Goal: Register for event/course

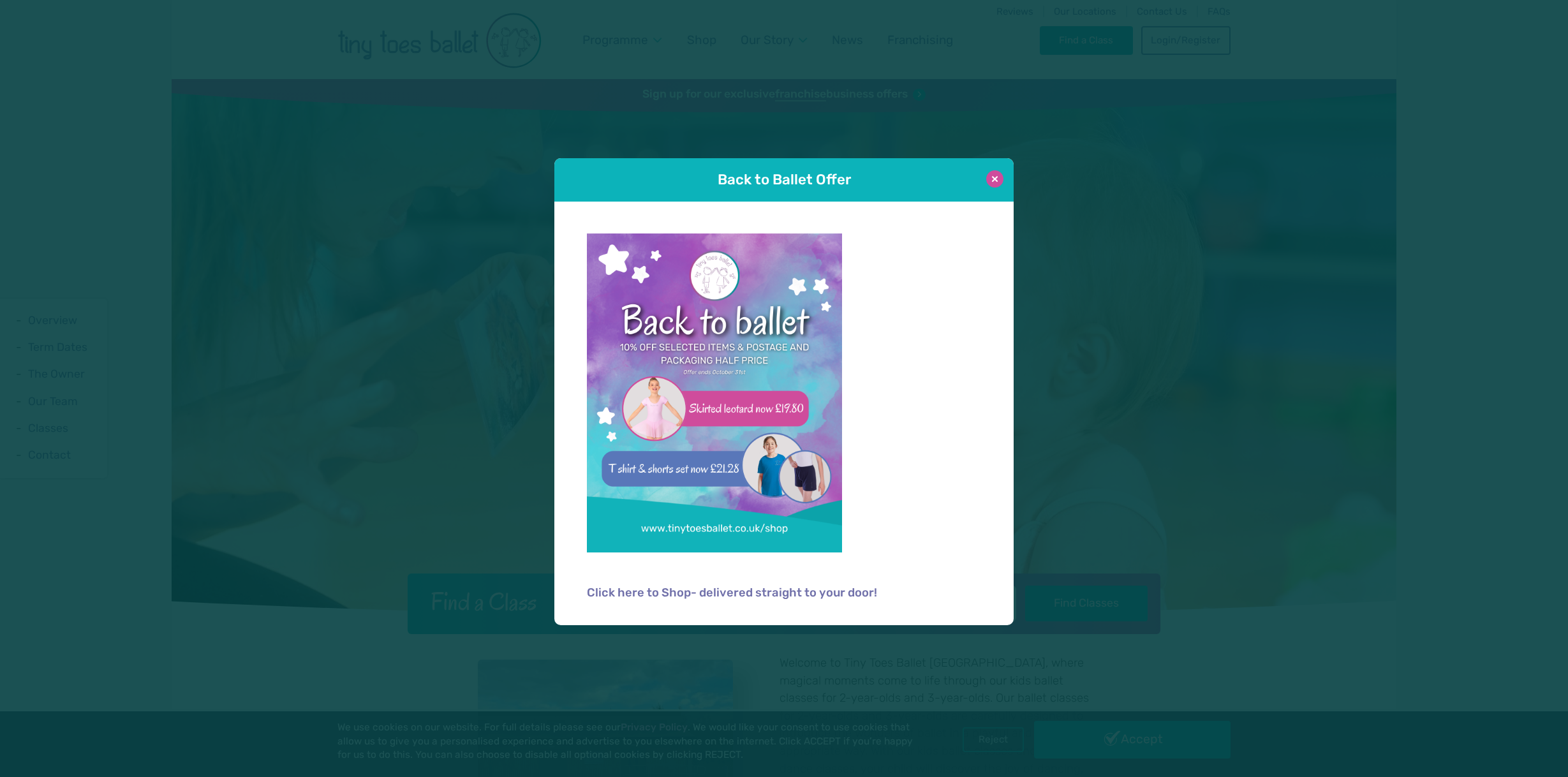
click at [993, 178] on button at bounding box center [995, 179] width 17 height 17
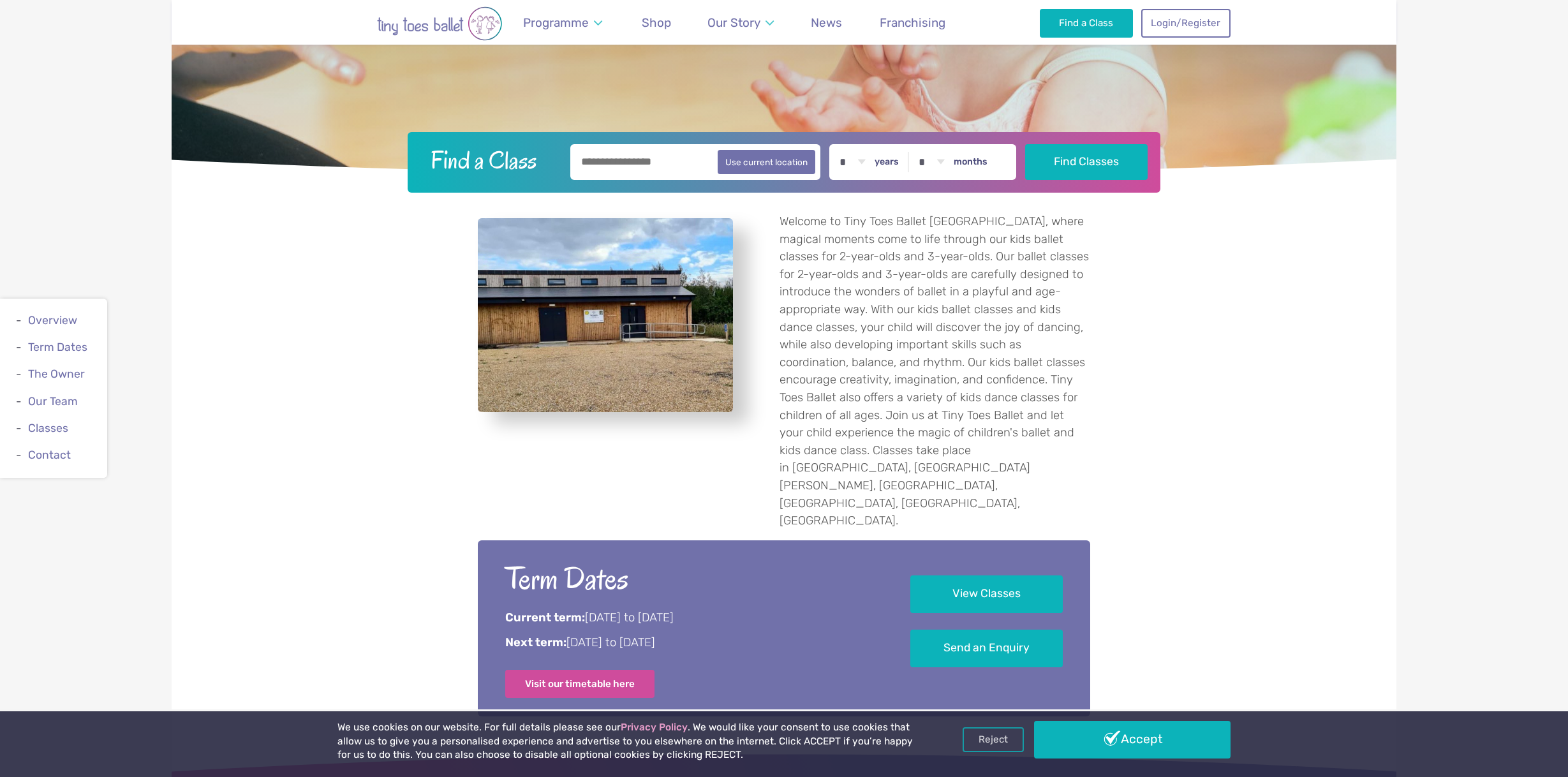
scroll to position [441, 0]
click at [999, 575] on link "View Classes" at bounding box center [986, 594] width 153 height 38
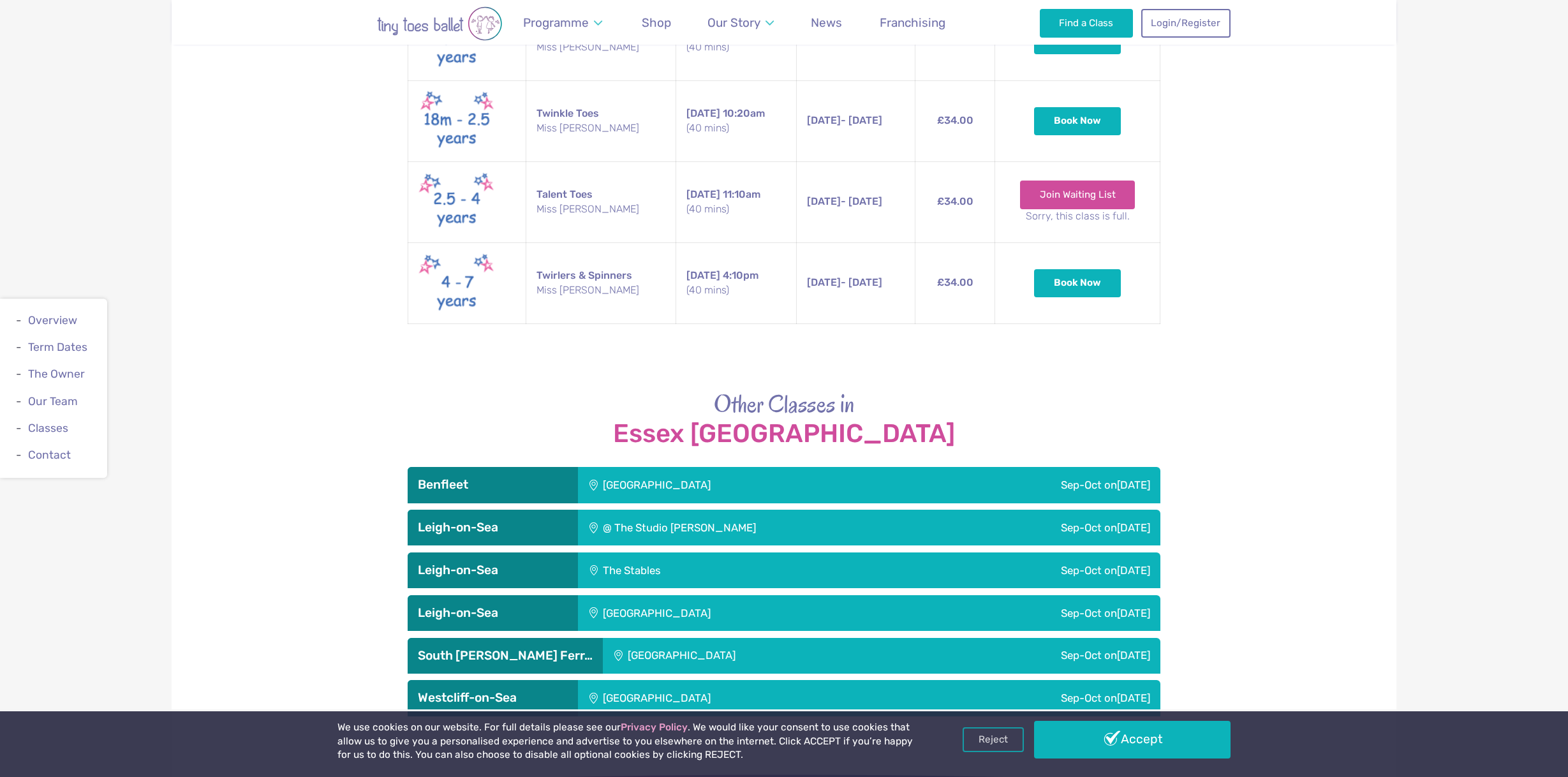
scroll to position [2554, 0]
click at [836, 510] on div "@ The Studio [PERSON_NAME]" at bounding box center [761, 528] width 367 height 36
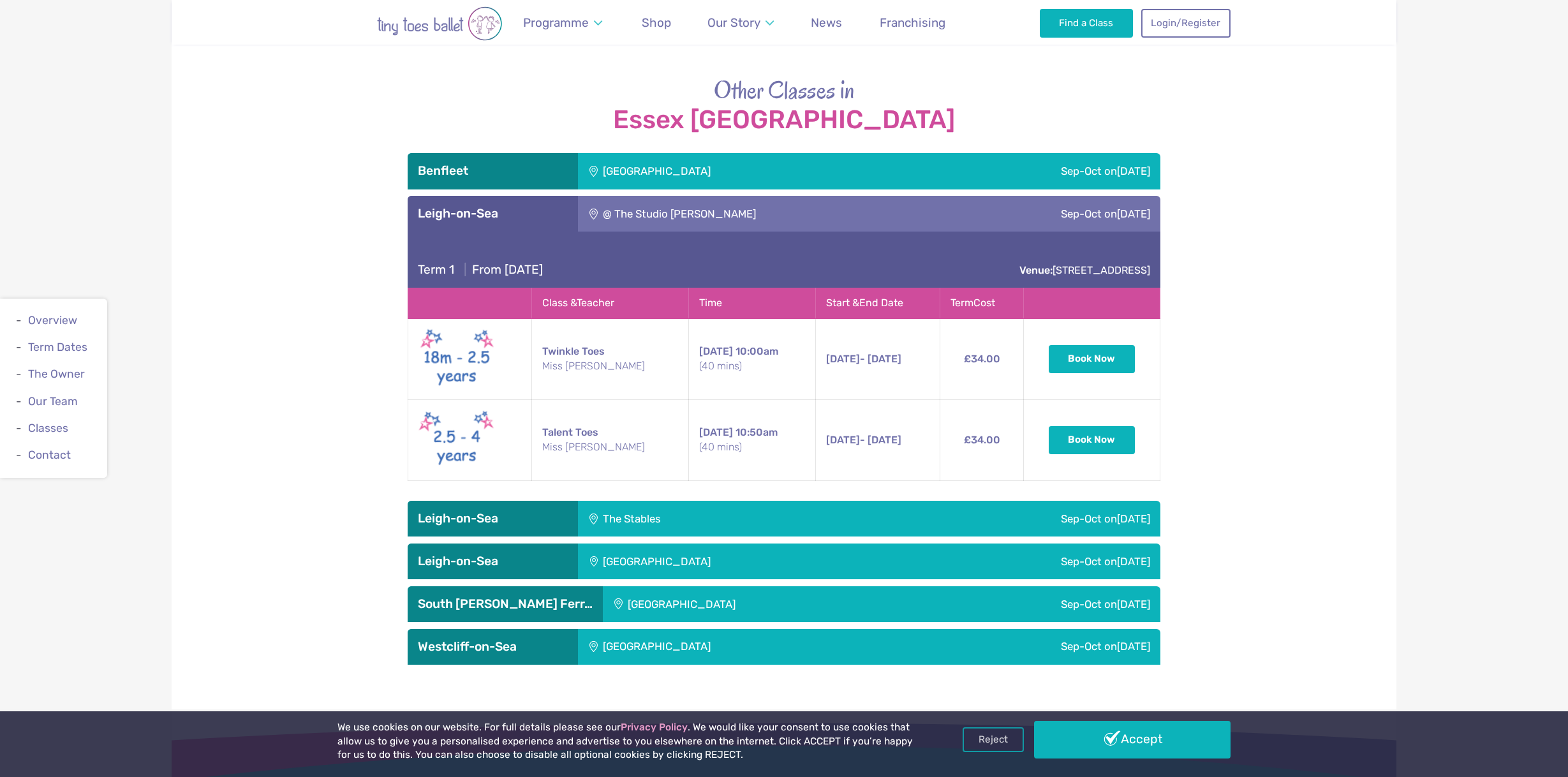
scroll to position [2940, 0]
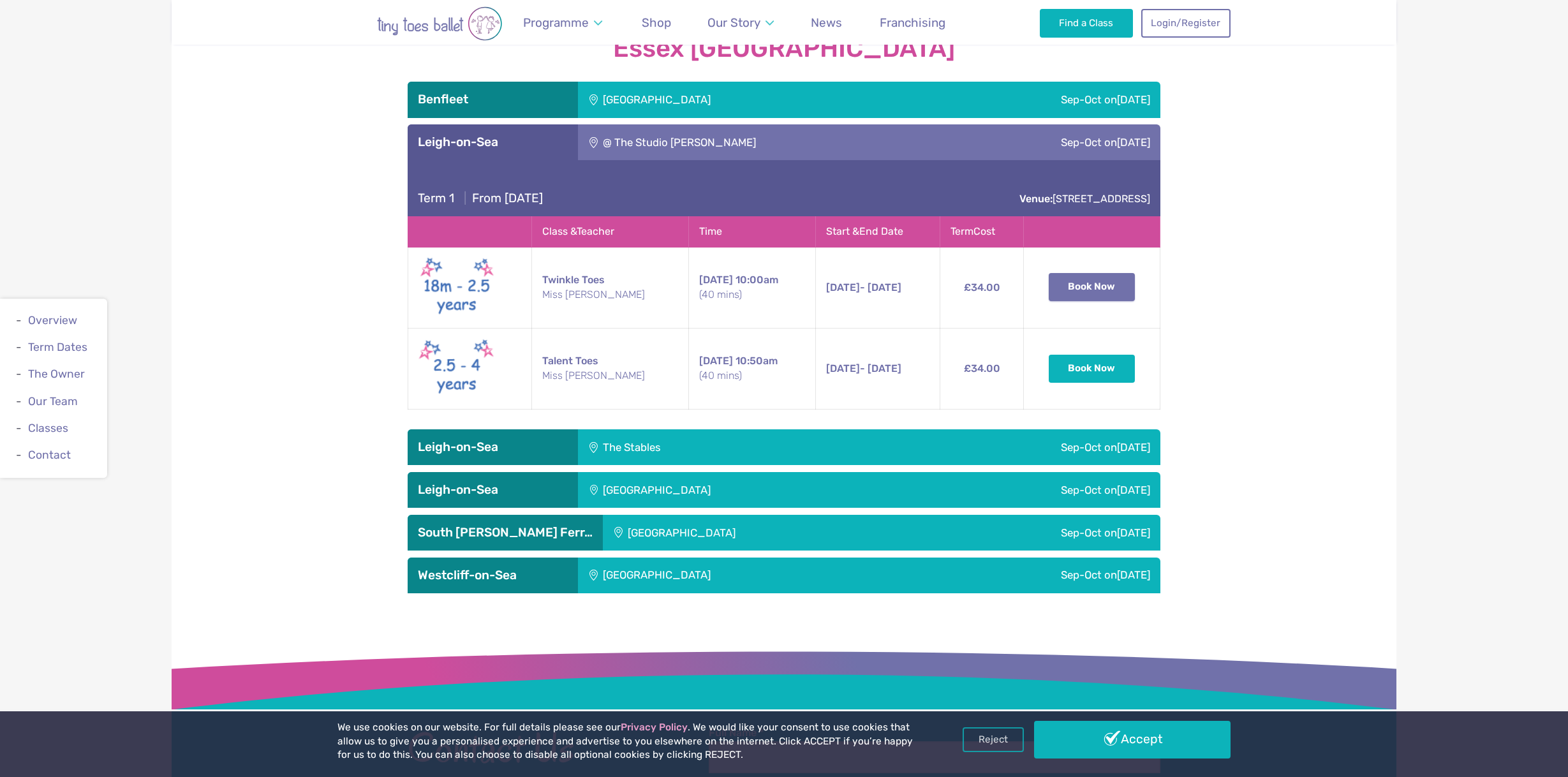
click at [1104, 273] on button "Book Now" at bounding box center [1092, 287] width 87 height 28
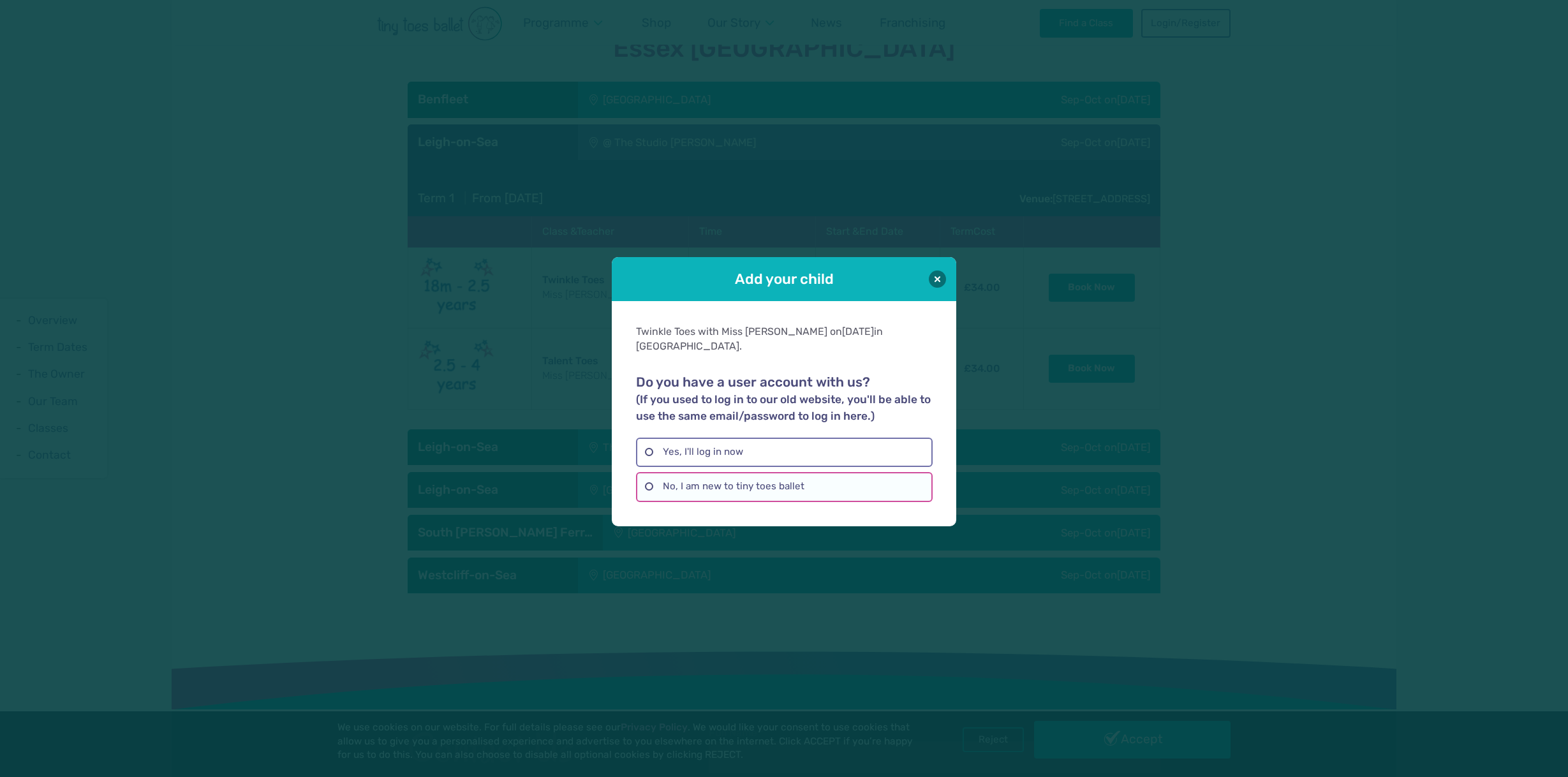
click at [872, 477] on label "No, I am new to tiny toes ballet" at bounding box center [783, 487] width 296 height 29
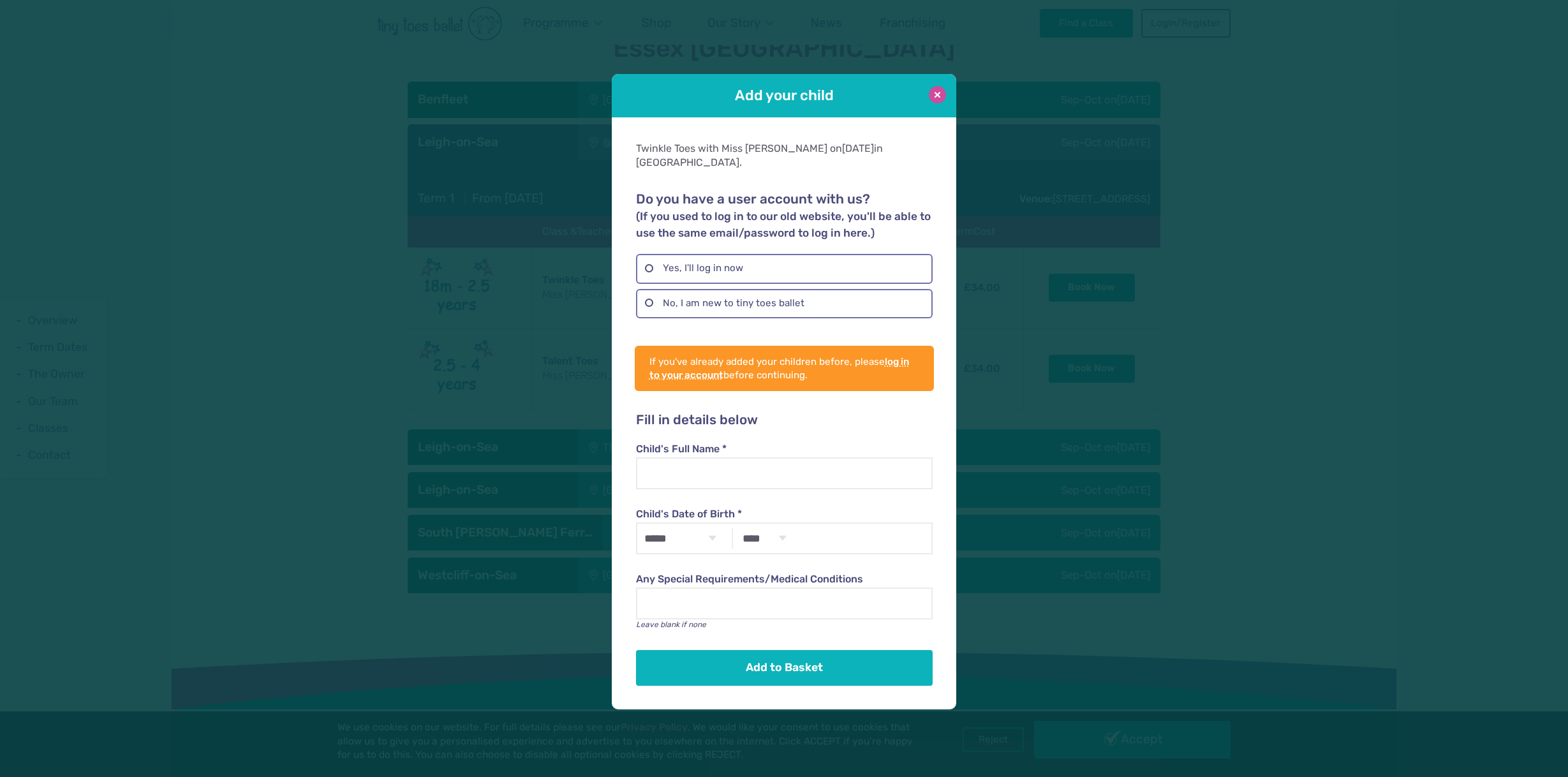
click at [937, 102] on button at bounding box center [937, 94] width 17 height 17
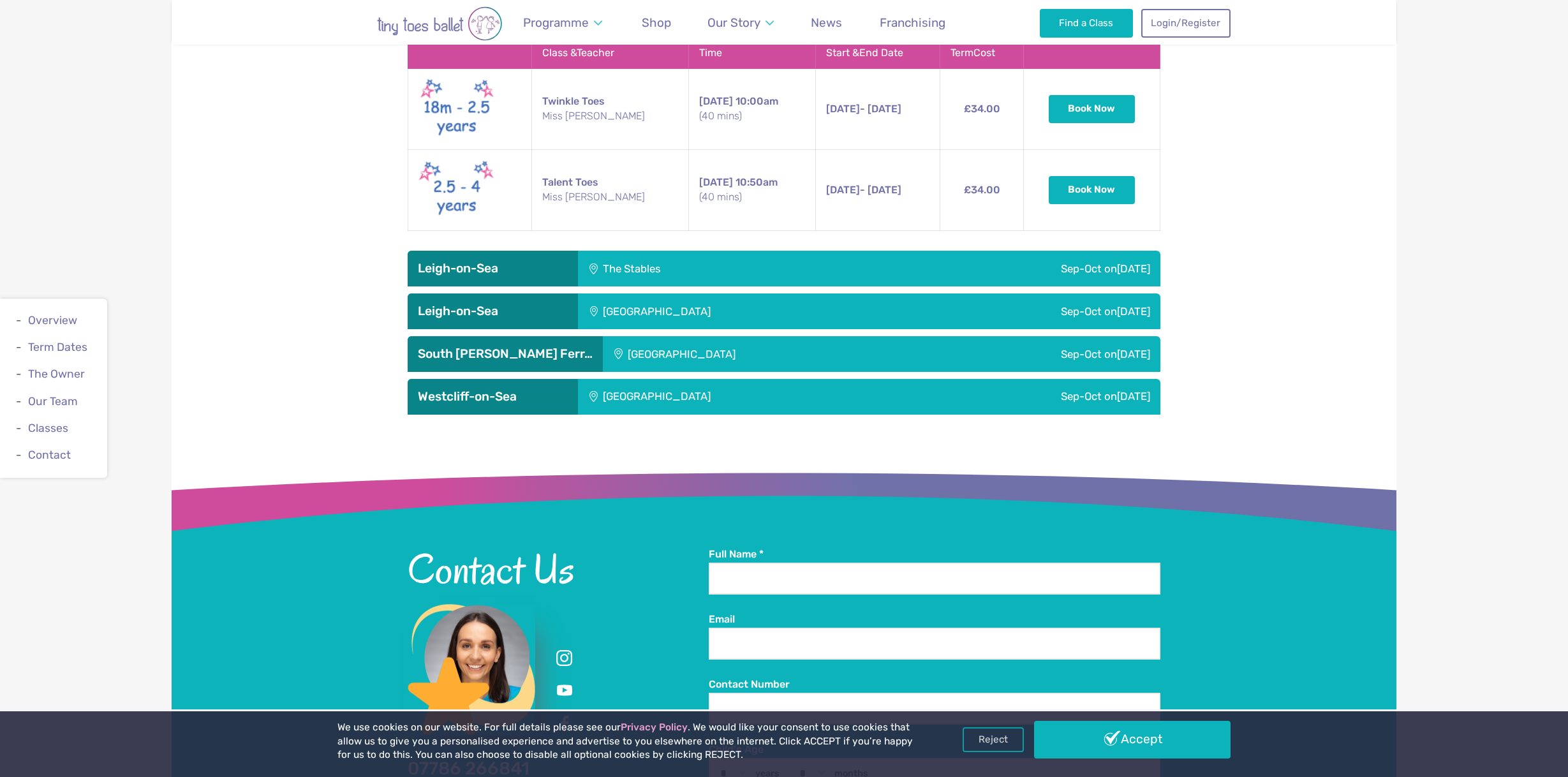
scroll to position [3129, 0]
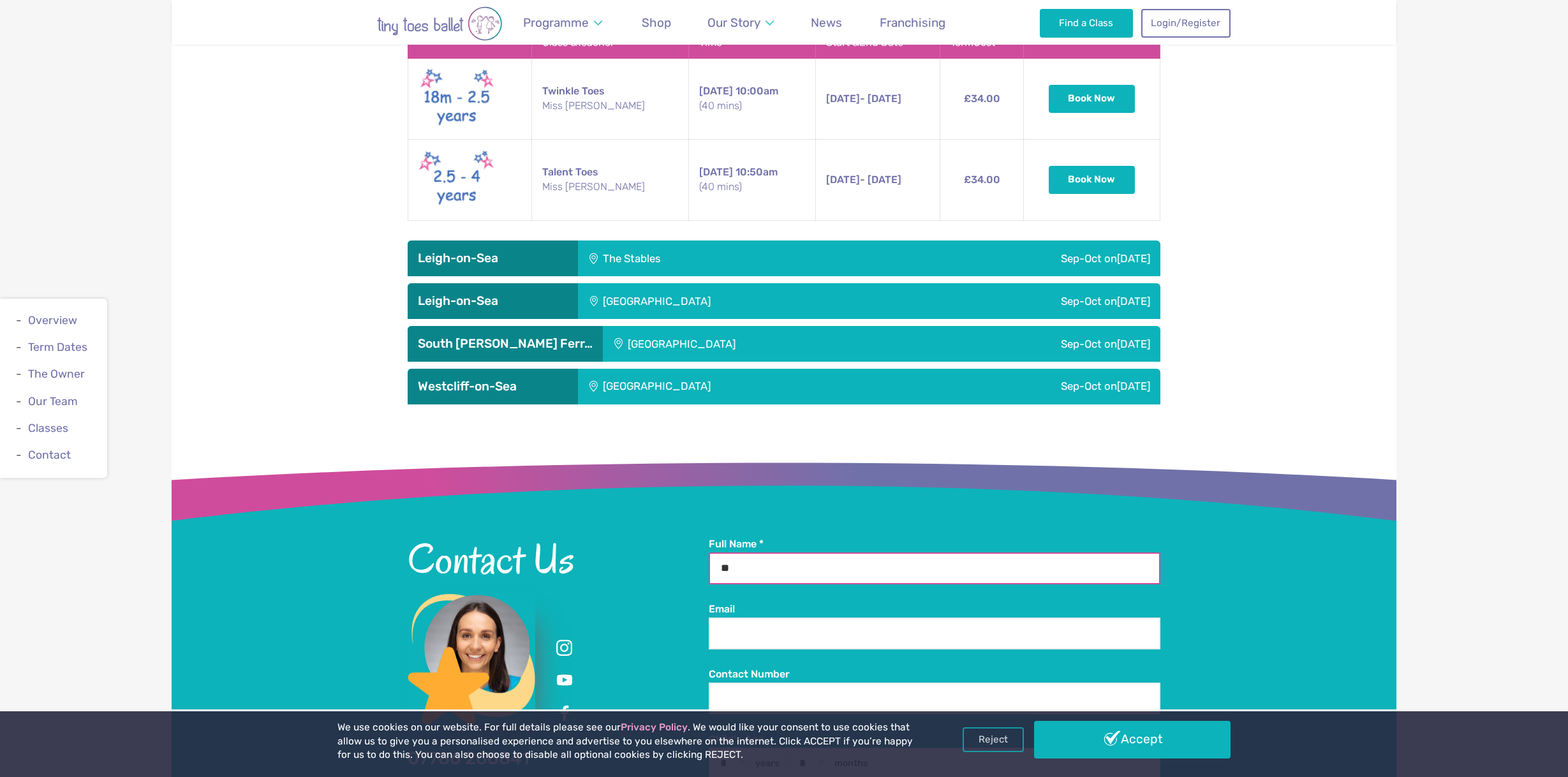
type input "*"
type input "**********"
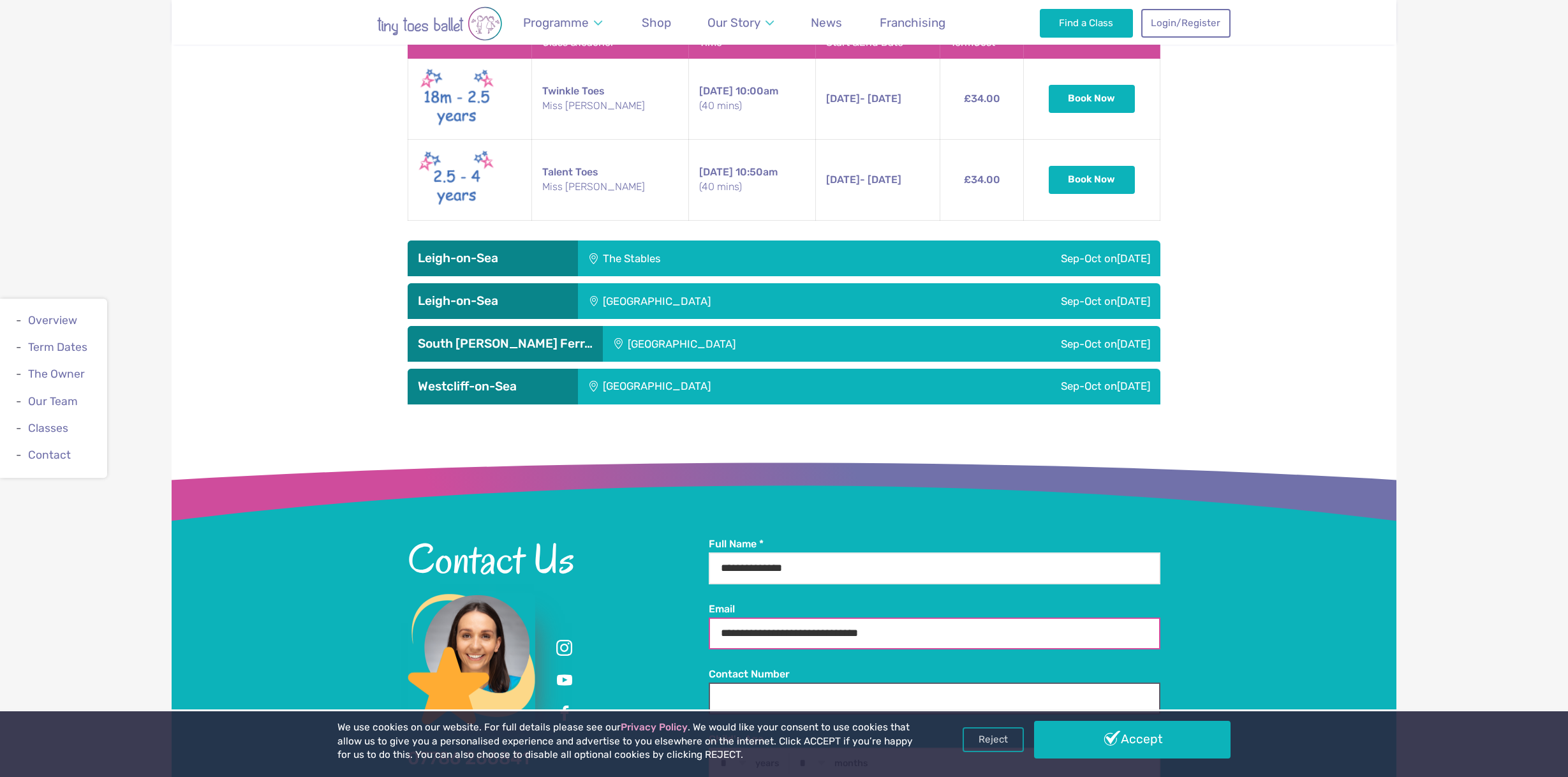
type input "**********"
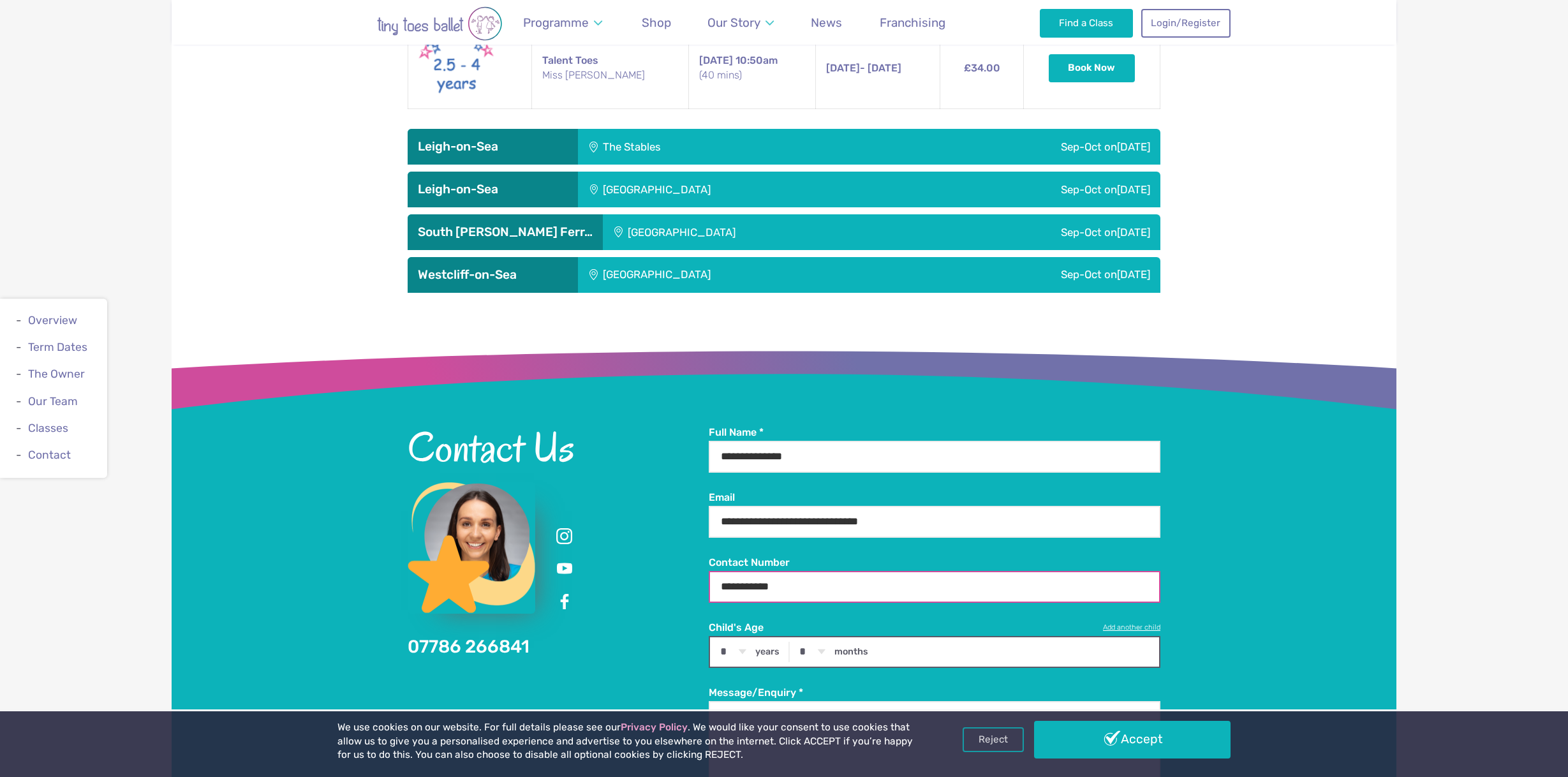
scroll to position [3242, 0]
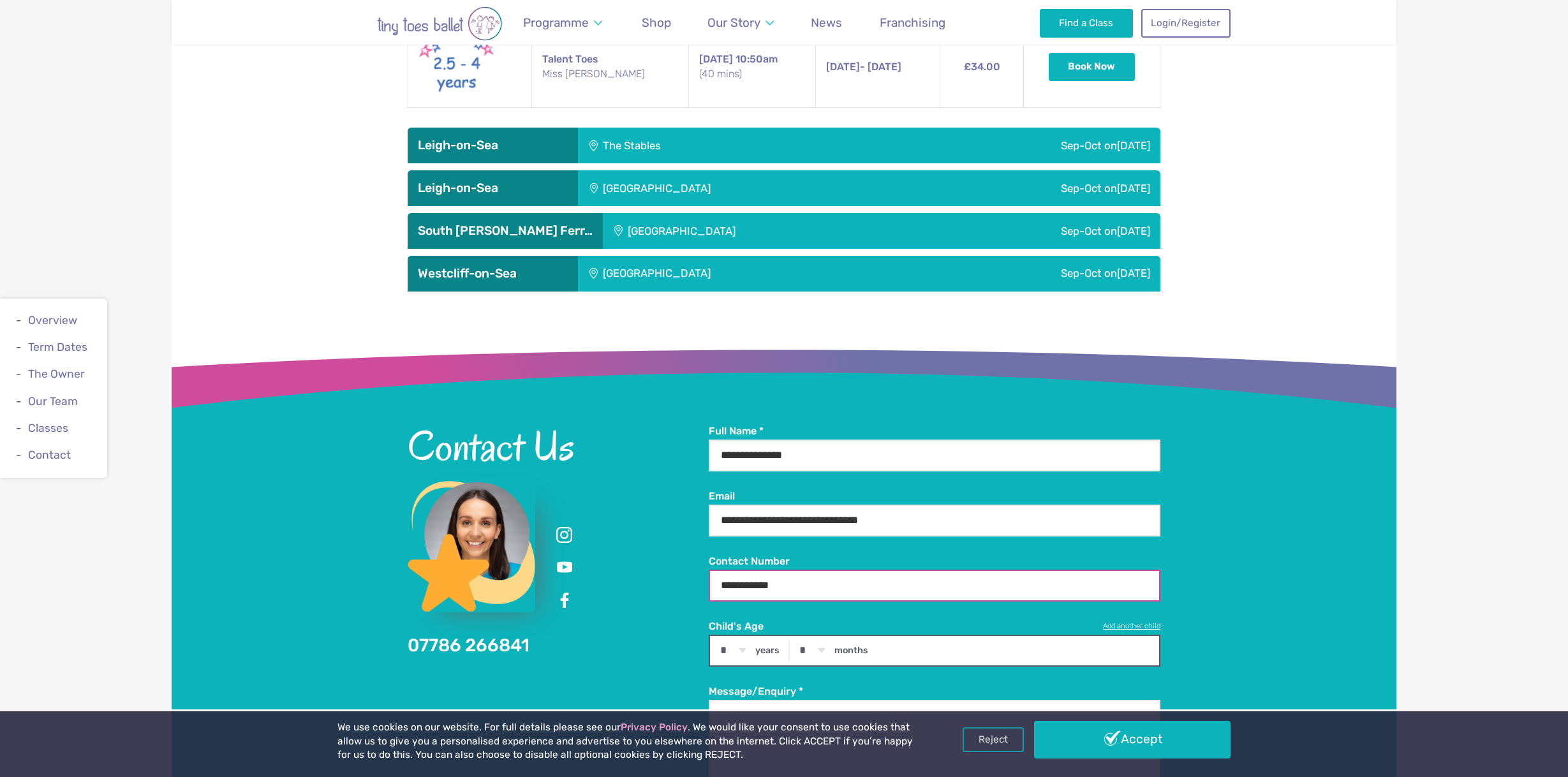
type input "**********"
select select "*"
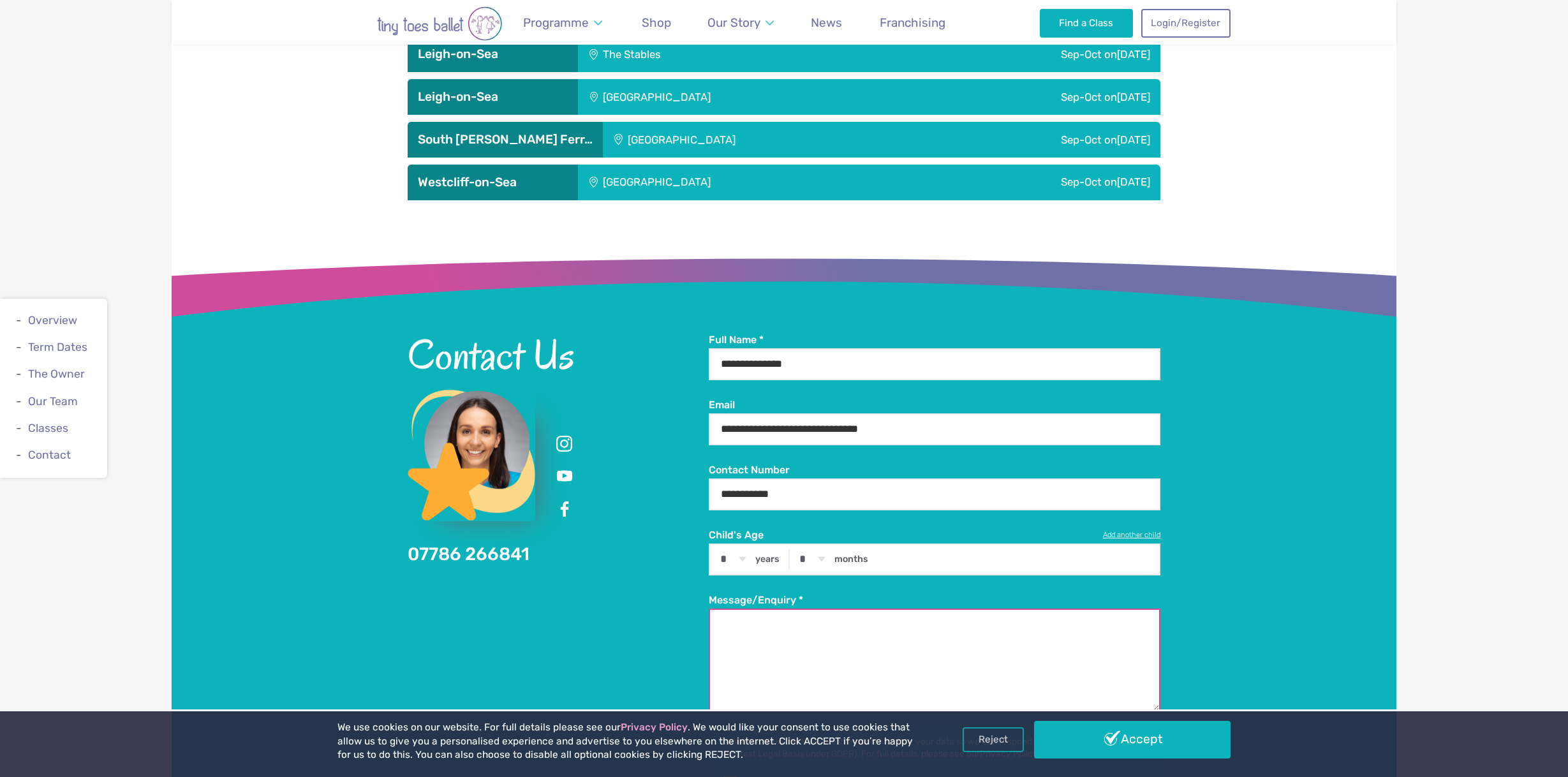
click at [817, 609] on textarea "Message/Enquiry *" at bounding box center [935, 661] width 452 height 104
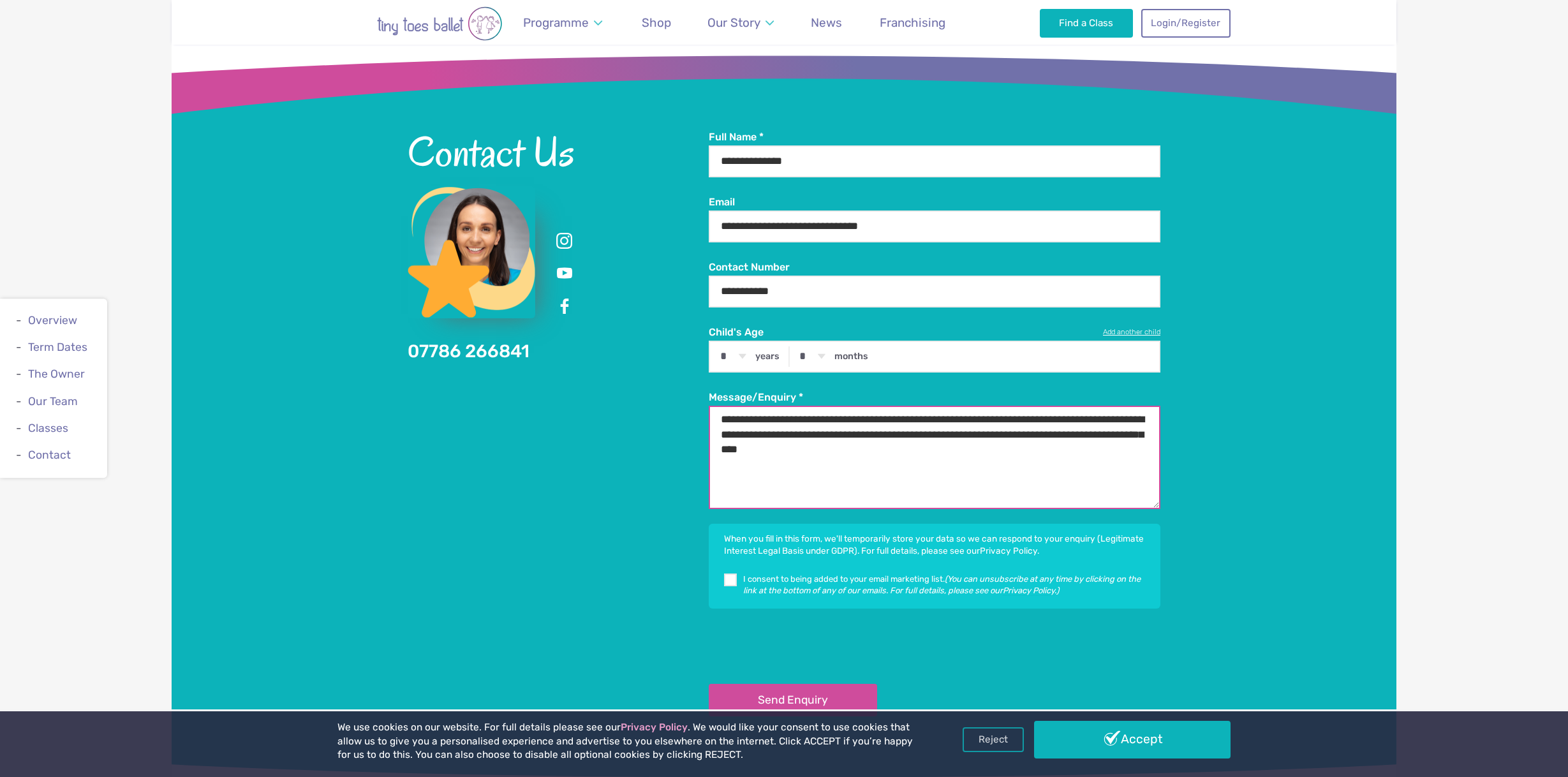
scroll to position [3536, 0]
type textarea "**********"
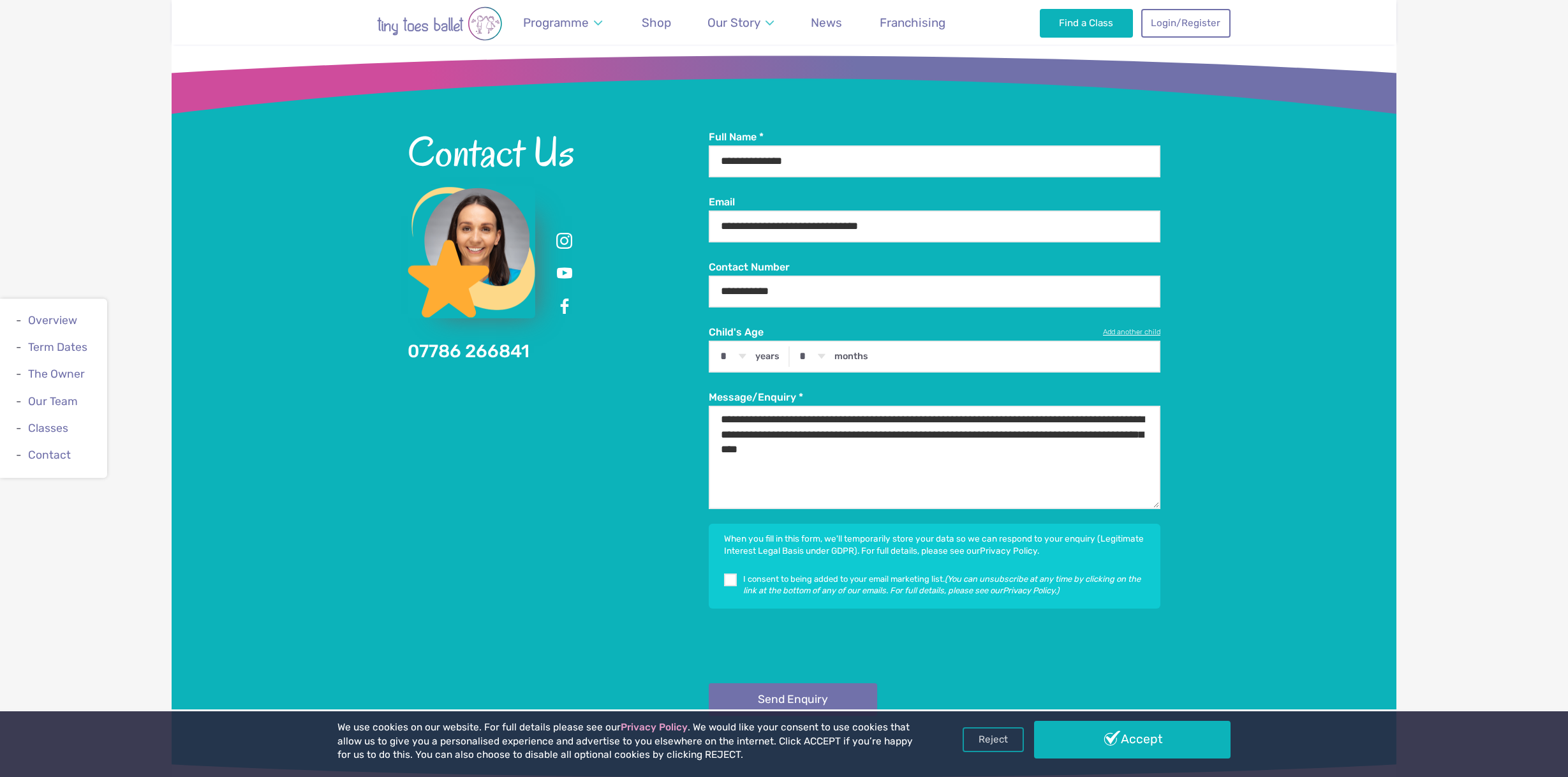
click at [834, 683] on button "Send Enquiry" at bounding box center [793, 700] width 168 height 33
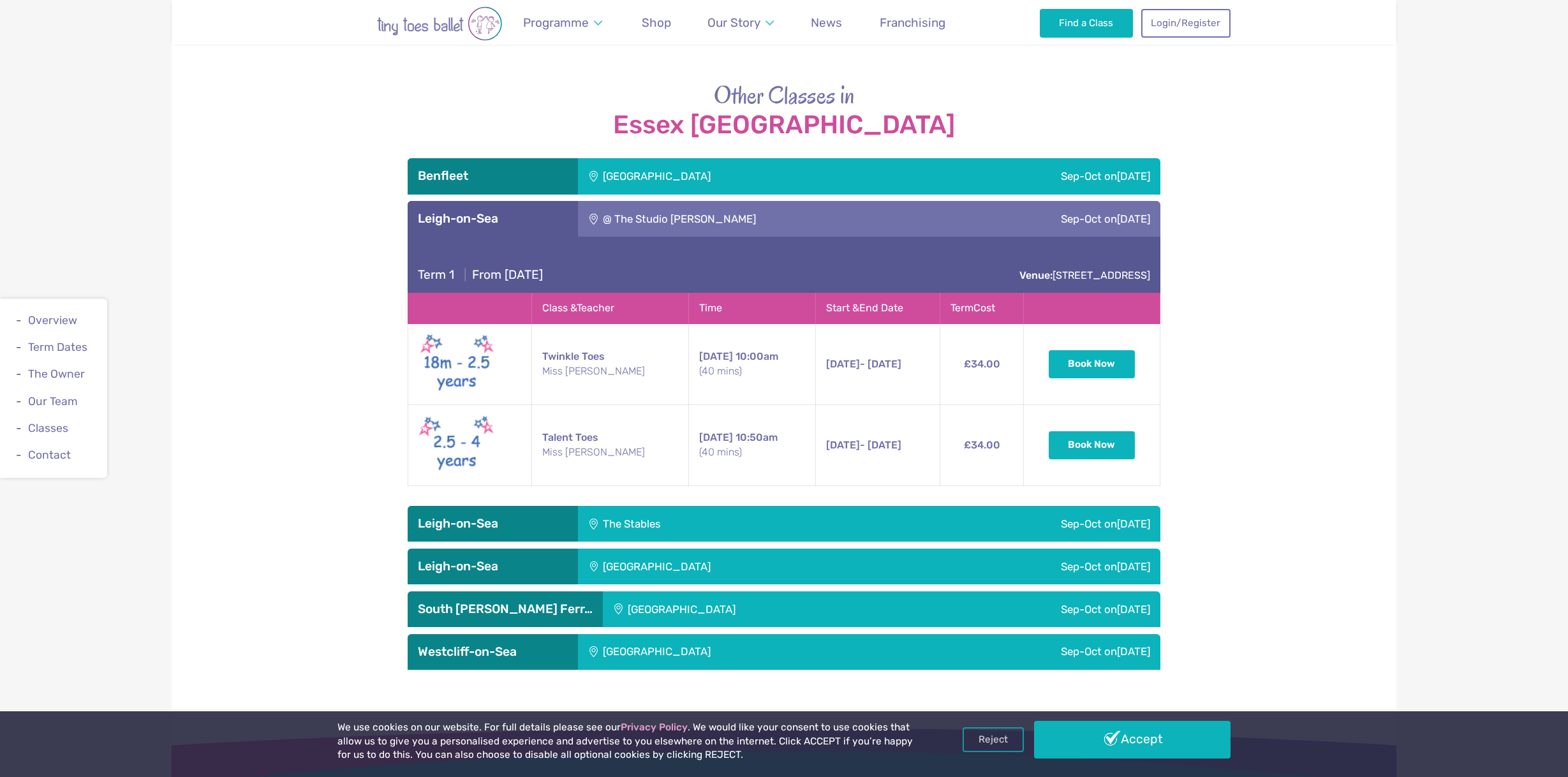
scroll to position [2845, 0]
